Goal: Information Seeking & Learning: Understand process/instructions

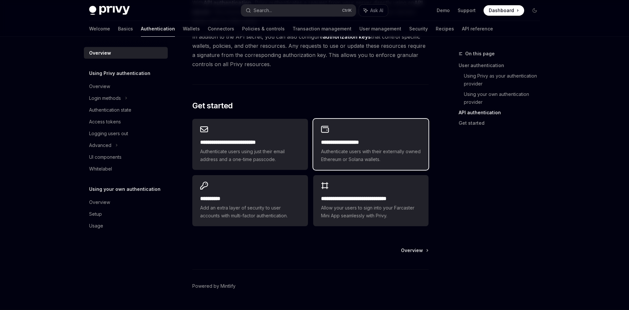
scroll to position [512, 0]
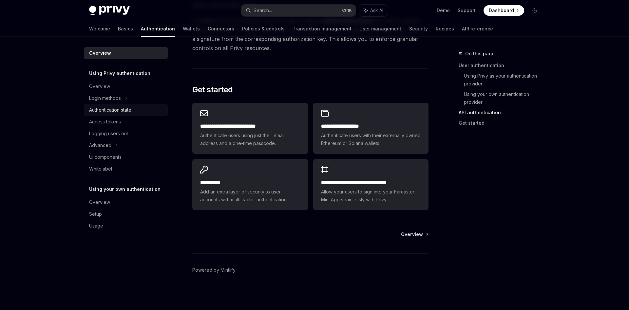
click at [117, 113] on div "Authentication state" at bounding box center [110, 110] width 42 height 8
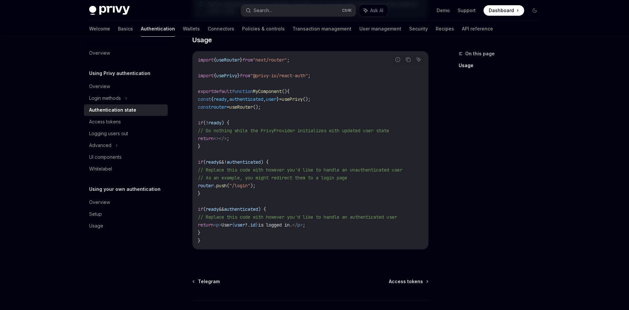
scroll to position [200, 0]
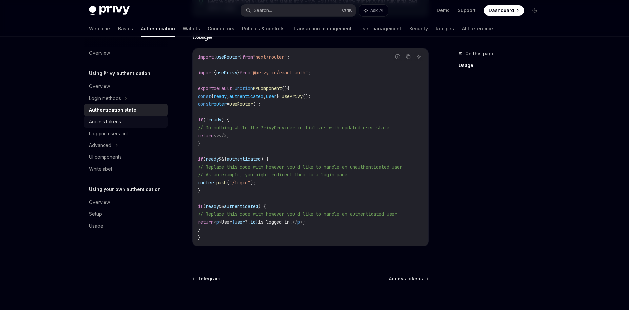
click at [99, 123] on div "Access tokens" at bounding box center [105, 122] width 32 height 8
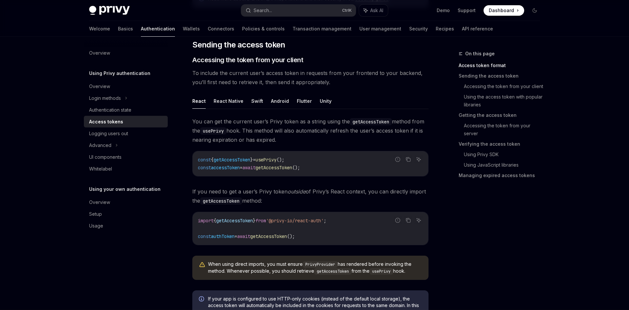
scroll to position [267, 0]
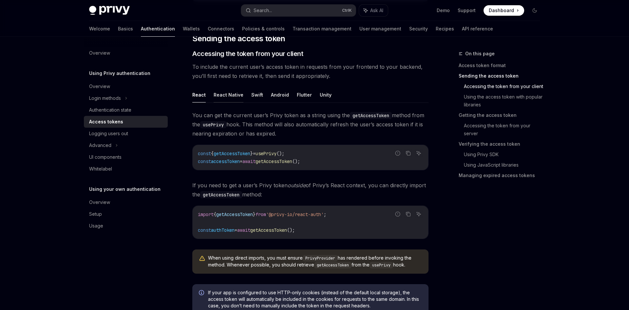
click at [232, 92] on button "React Native" at bounding box center [228, 94] width 30 height 15
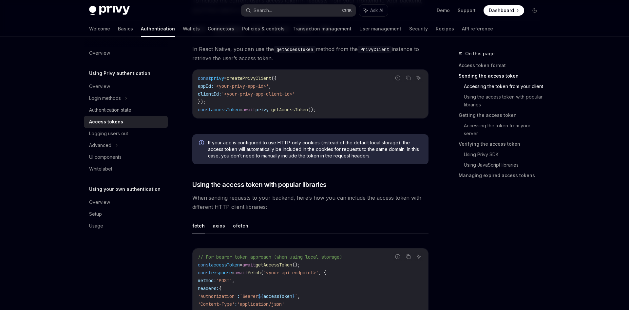
scroll to position [334, 0]
click at [217, 225] on button "axios" at bounding box center [218, 224] width 12 height 15
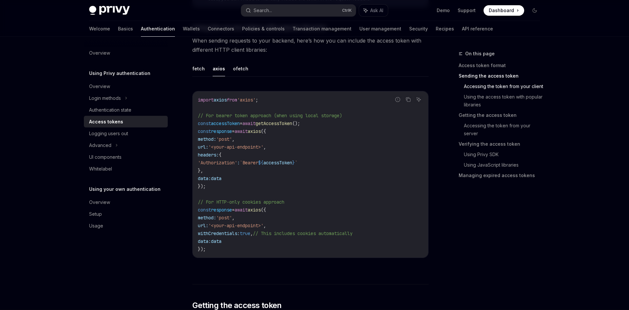
scroll to position [501, 0]
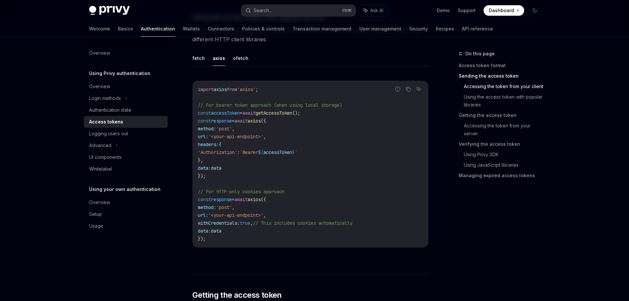
type textarea "*"
